Goal: Information Seeking & Learning: Learn about a topic

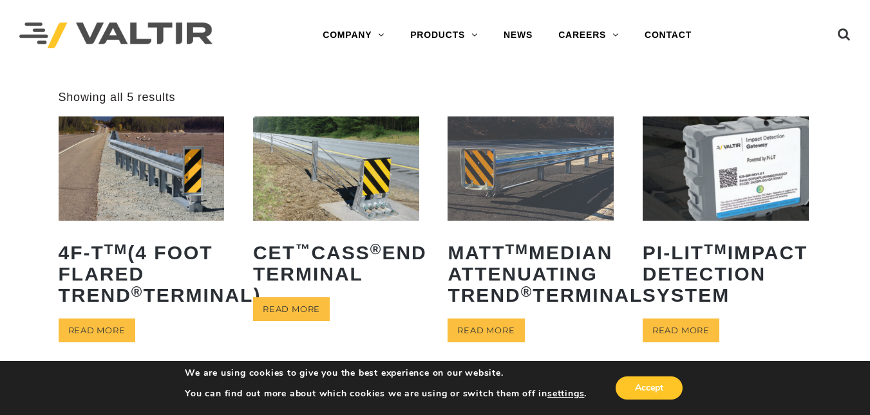
scroll to position [363, 0]
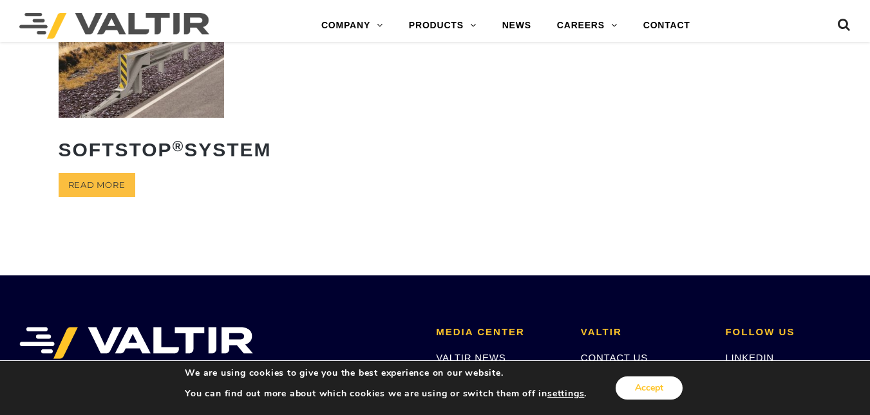
click at [643, 385] on button "Accept" at bounding box center [648, 388] width 67 height 23
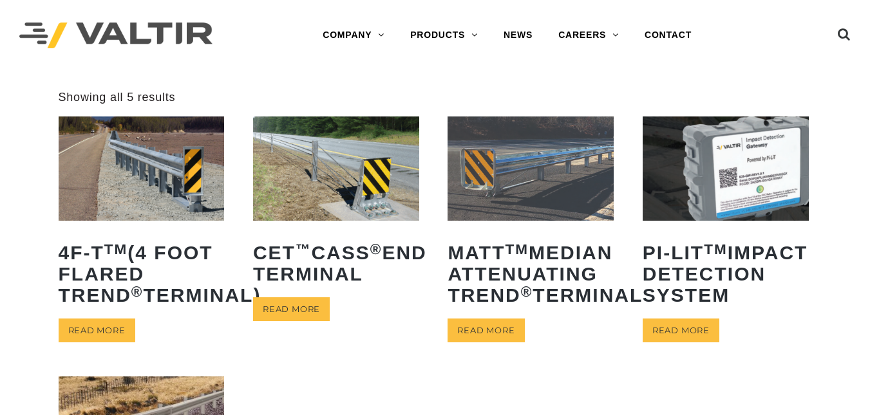
click at [8, 409] on div "**********" at bounding box center [435, 348] width 870 height 516
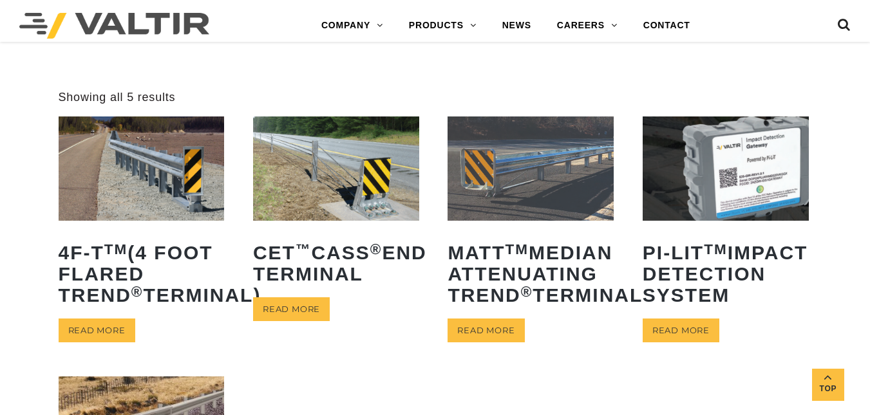
scroll to position [363, 0]
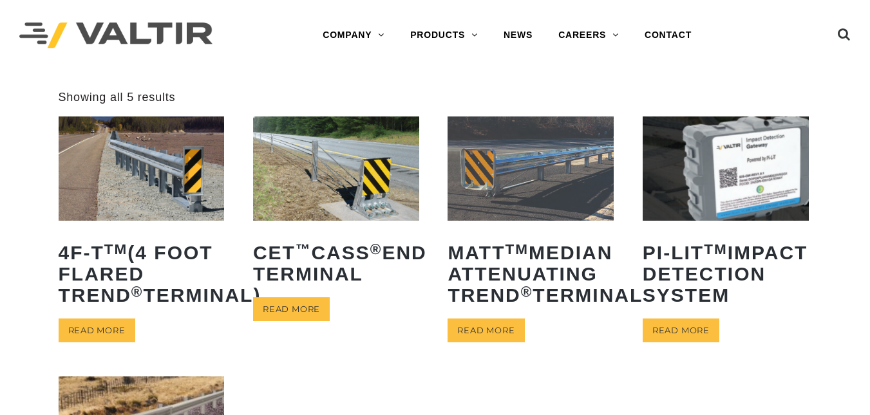
click at [135, 191] on img at bounding box center [142, 169] width 166 height 104
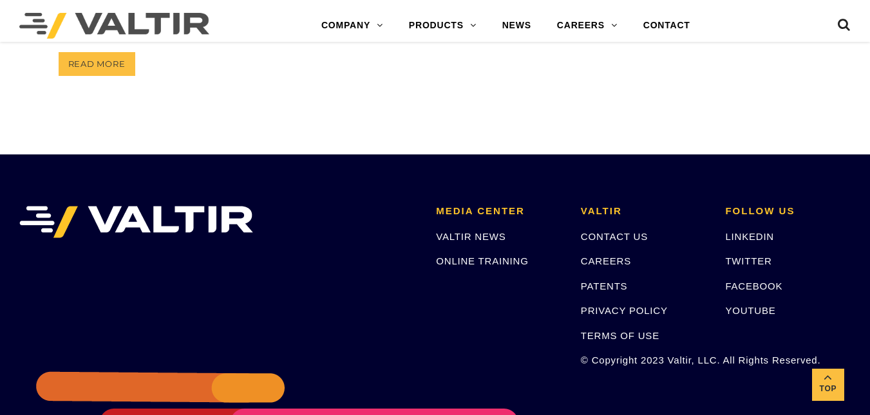
scroll to position [121, 0]
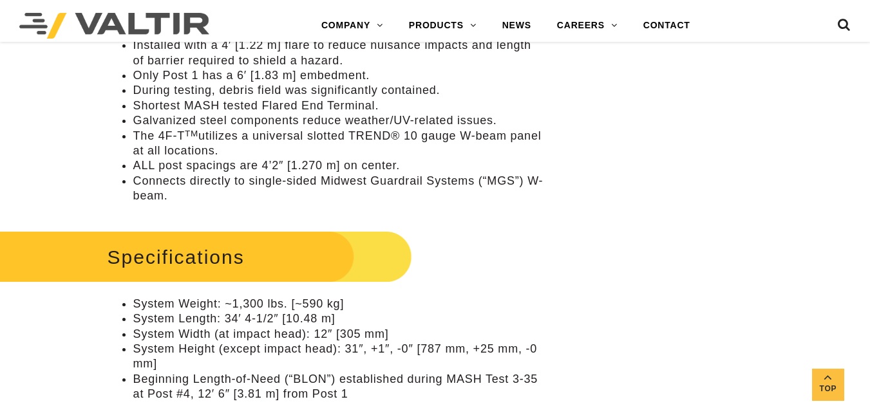
scroll to position [389, 0]
